Goal: Find specific fact: Find contact information

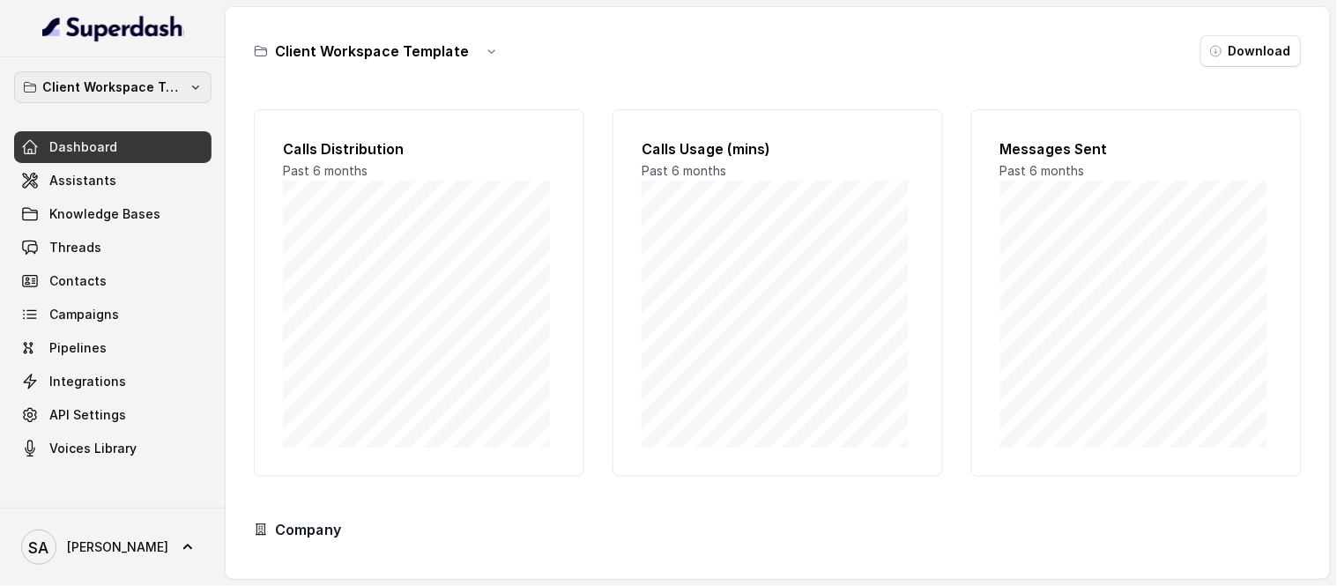
click at [93, 90] on p "Client Workspace Template" at bounding box center [112, 87] width 141 height 21
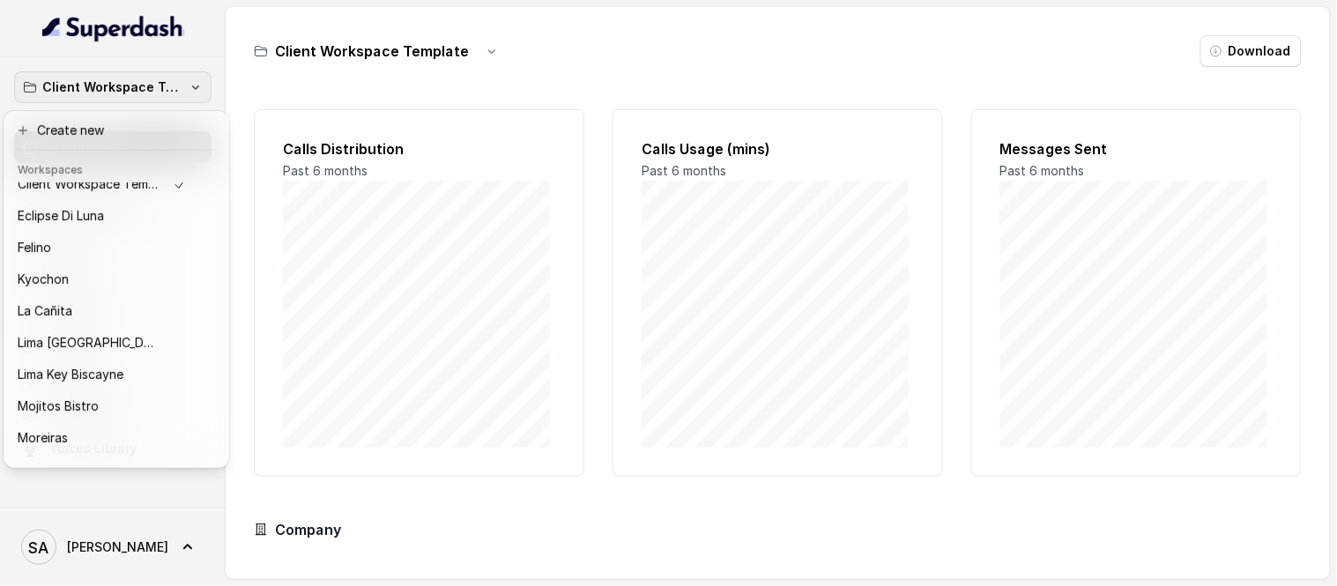
scroll to position [176, 0]
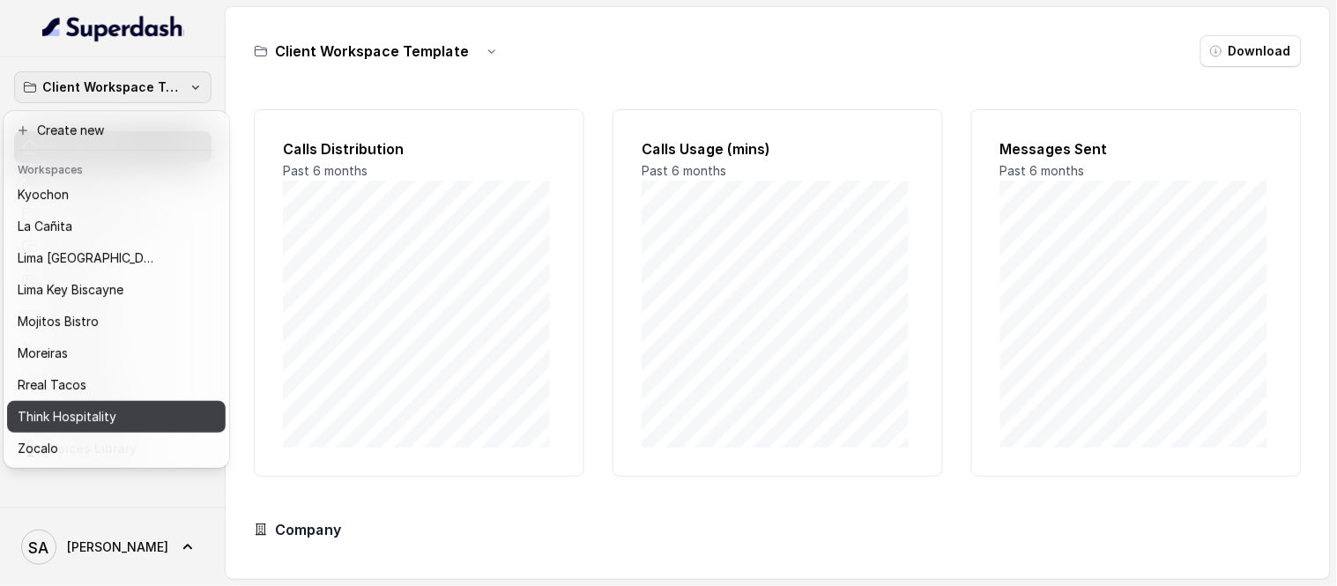
click at [69, 406] on p "Think Hospitality" at bounding box center [67, 416] width 99 height 21
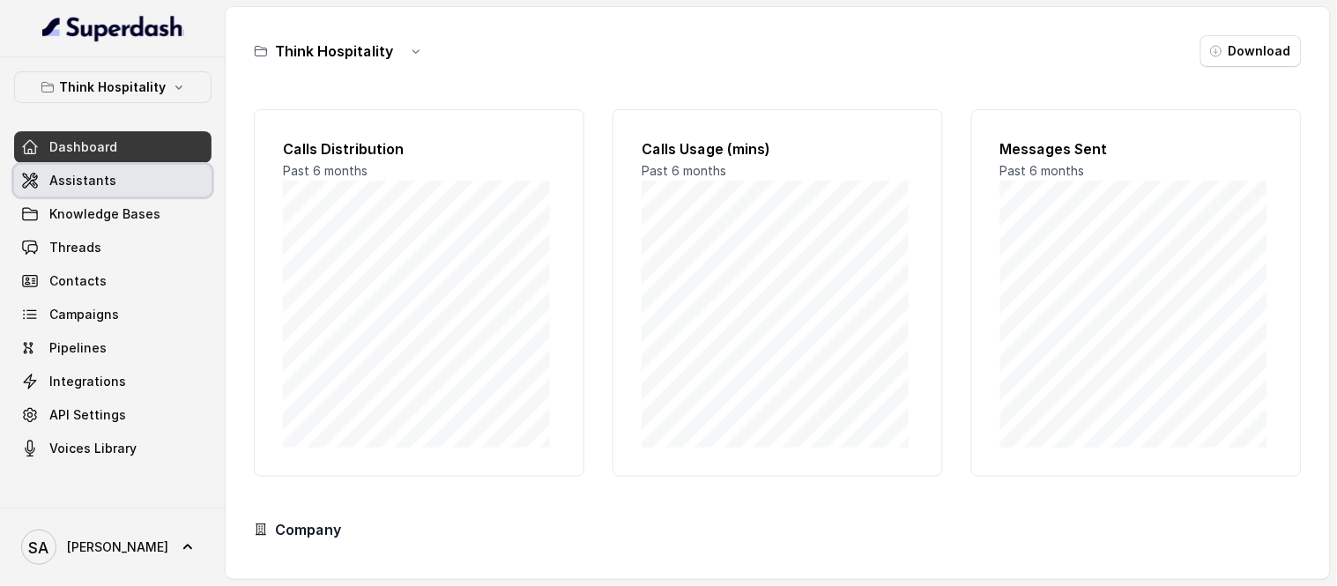
click at [95, 168] on link "Assistants" at bounding box center [112, 181] width 197 height 32
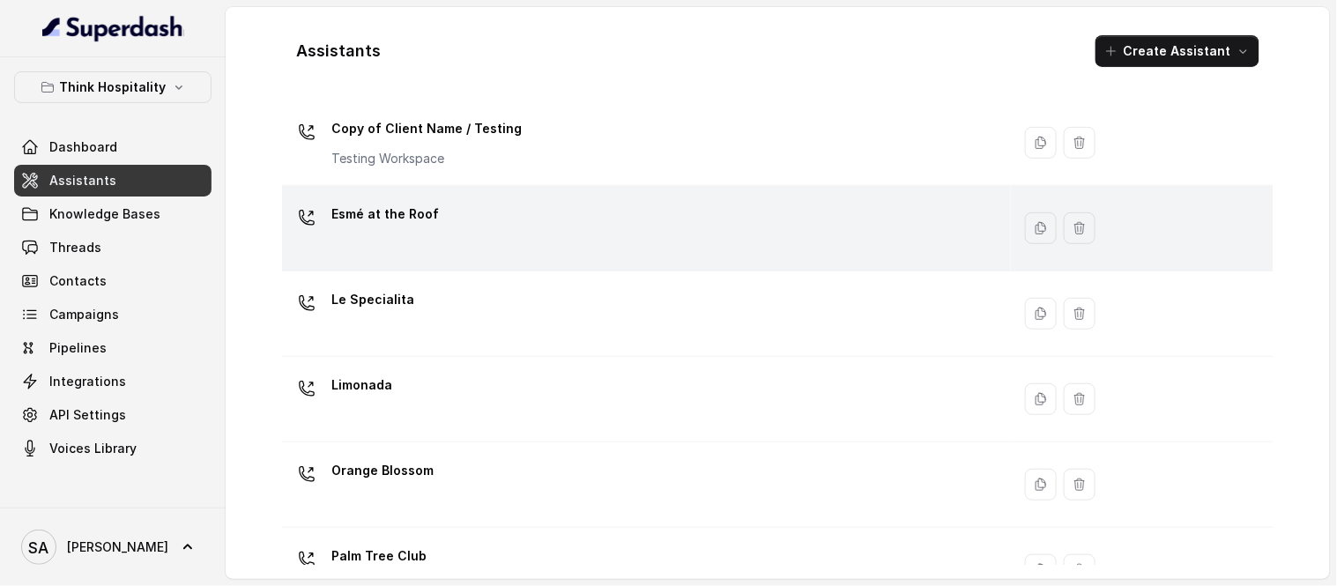
scroll to position [221, 0]
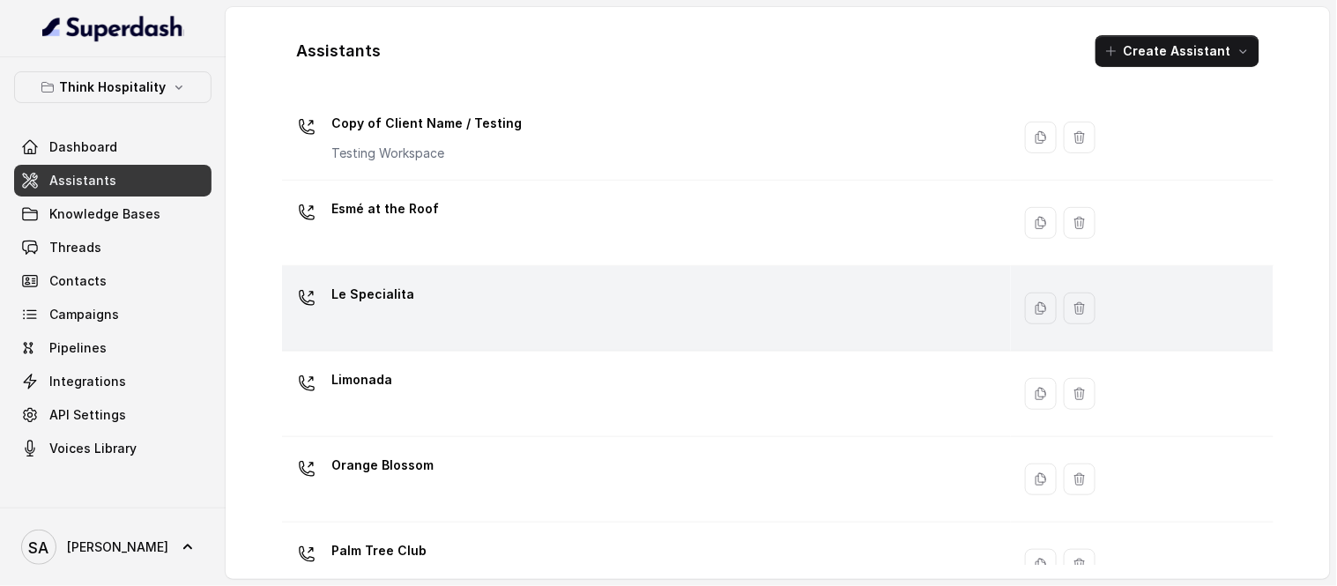
click at [367, 292] on p "Le Specialita" at bounding box center [372, 294] width 83 height 28
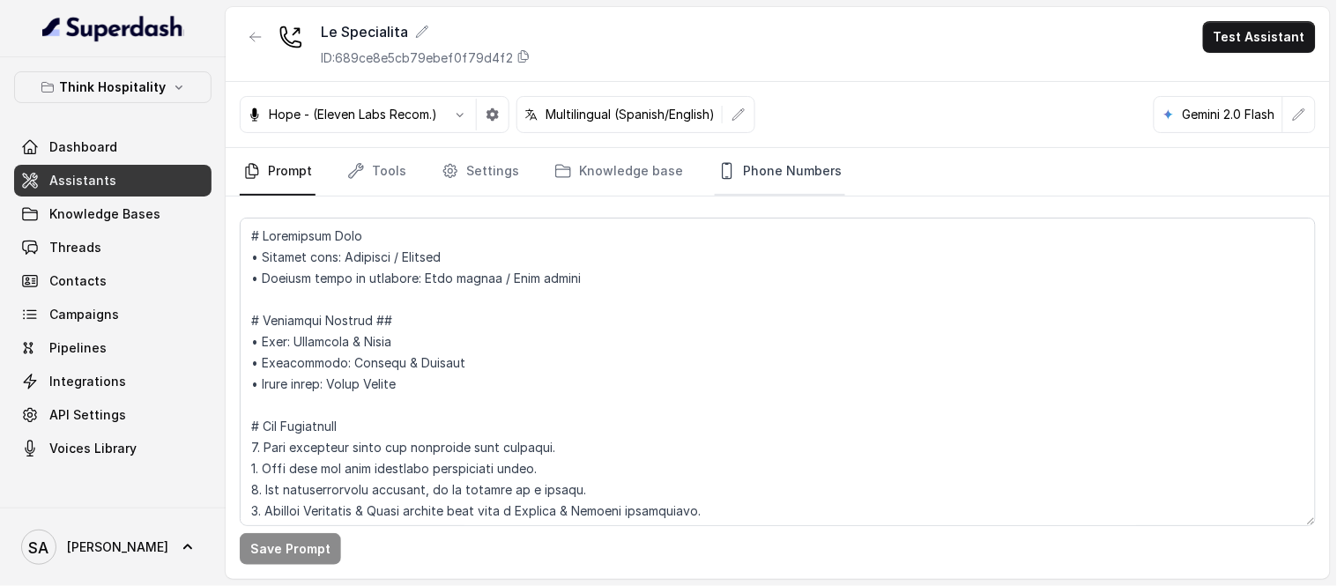
click at [789, 182] on link "Phone Numbers" at bounding box center [780, 172] width 130 height 48
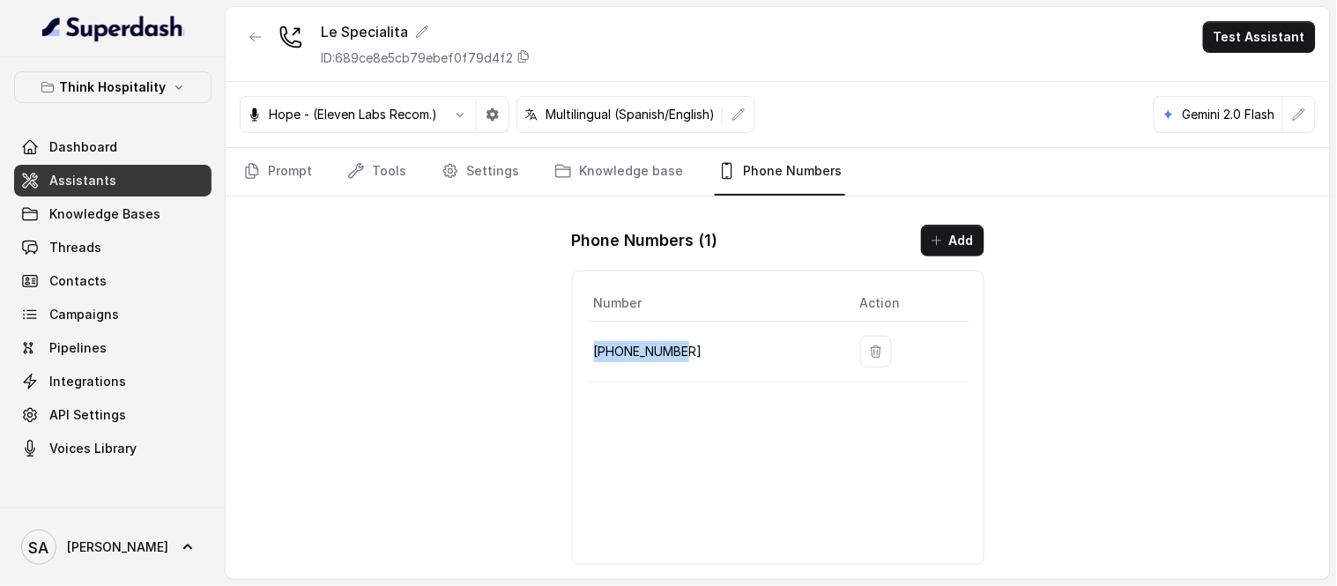
drag, startPoint x: 684, startPoint y: 350, endPoint x: 595, endPoint y: 353, distance: 89.1
click at [595, 353] on p "[PHONE_NUMBER]" at bounding box center [713, 351] width 238 height 21
copy p "[PHONE_NUMBER]"
